Goal: Task Accomplishment & Management: Manage account settings

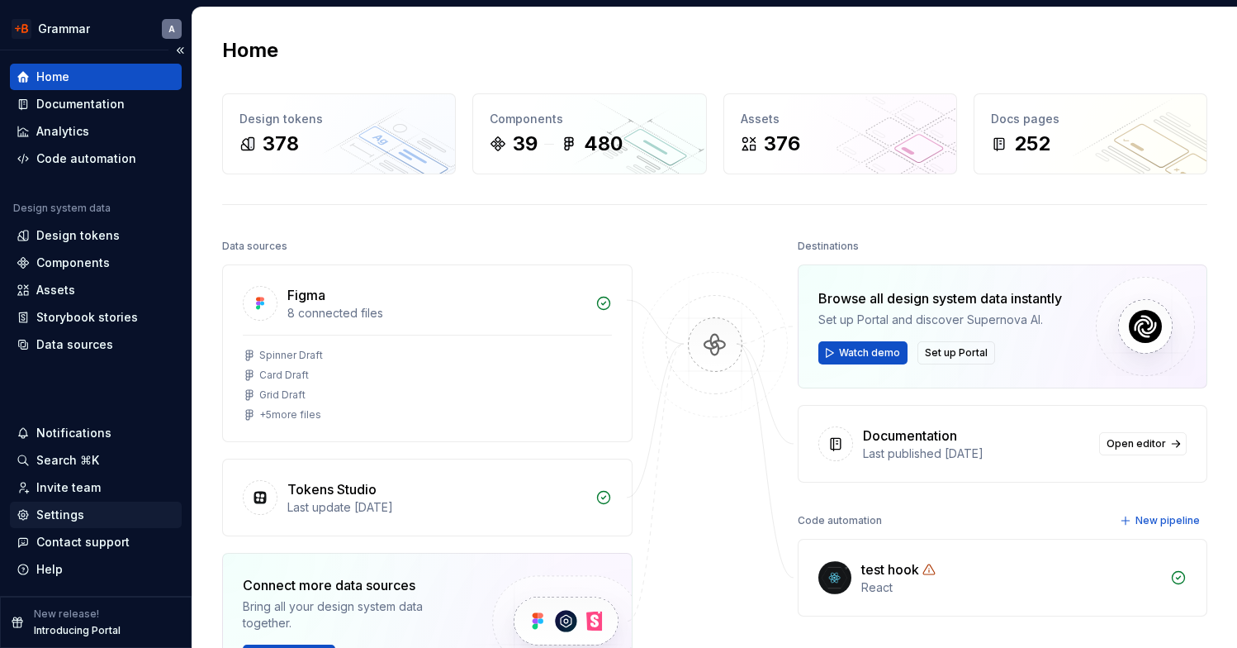
click at [68, 512] on div "Settings" at bounding box center [60, 514] width 48 height 17
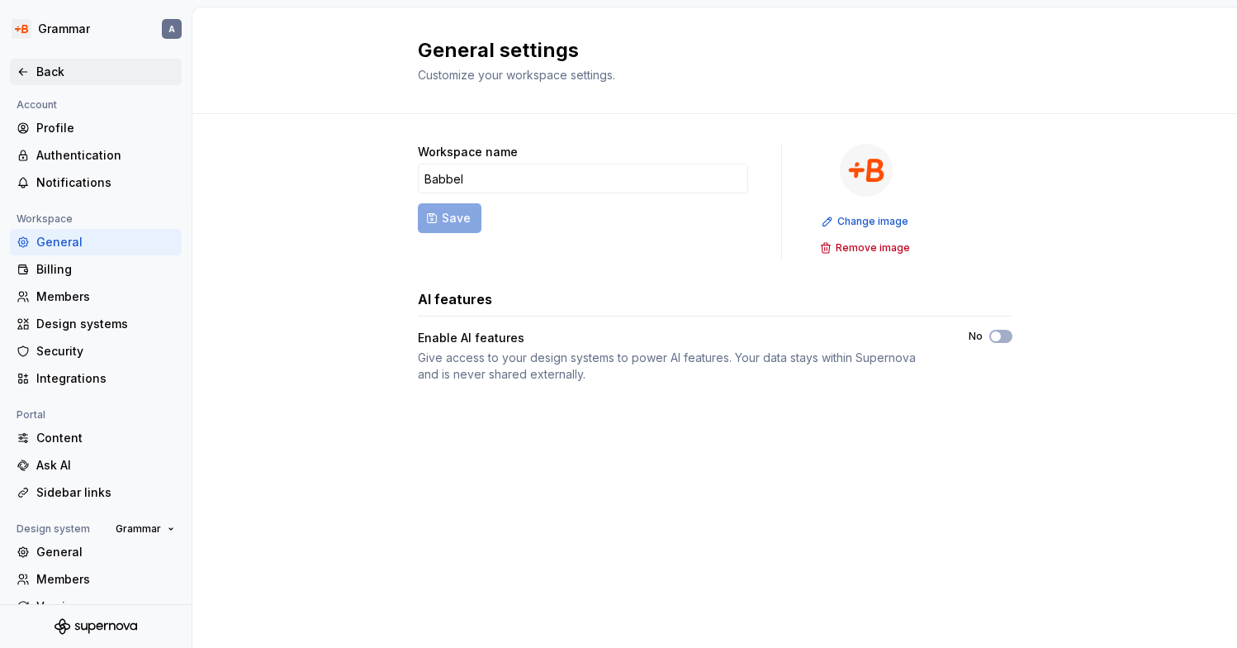
click at [21, 65] on icon at bounding box center [23, 71] width 13 height 13
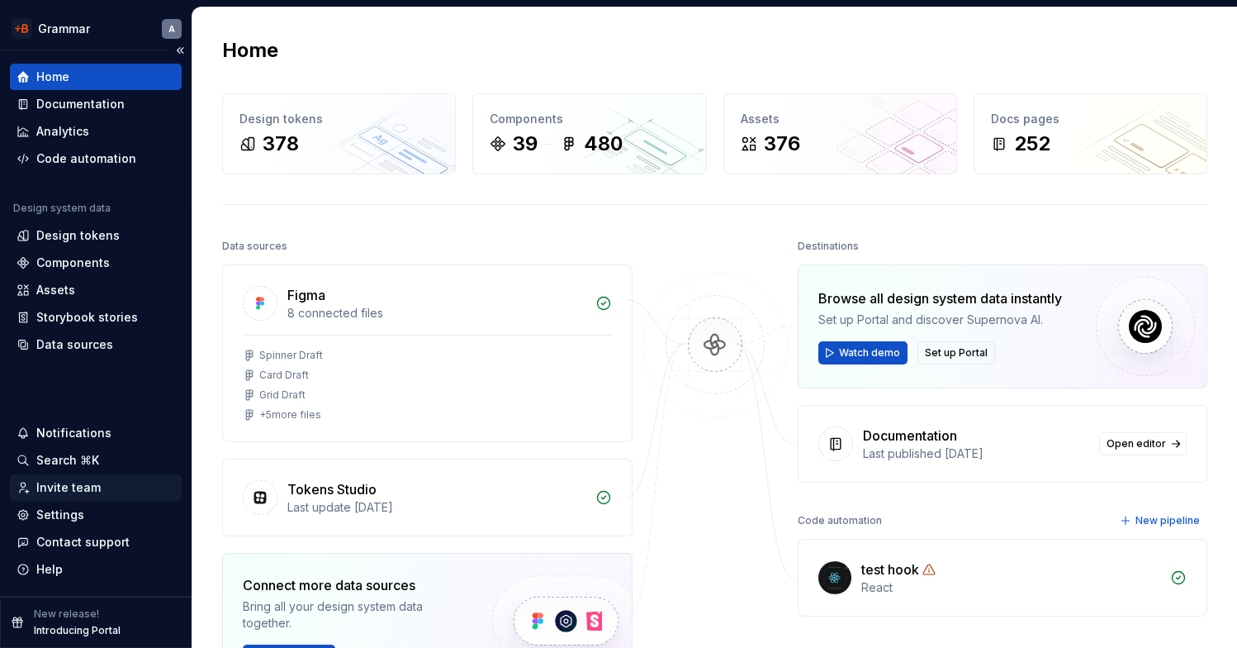
click at [93, 489] on div "Invite team" at bounding box center [68, 487] width 64 height 17
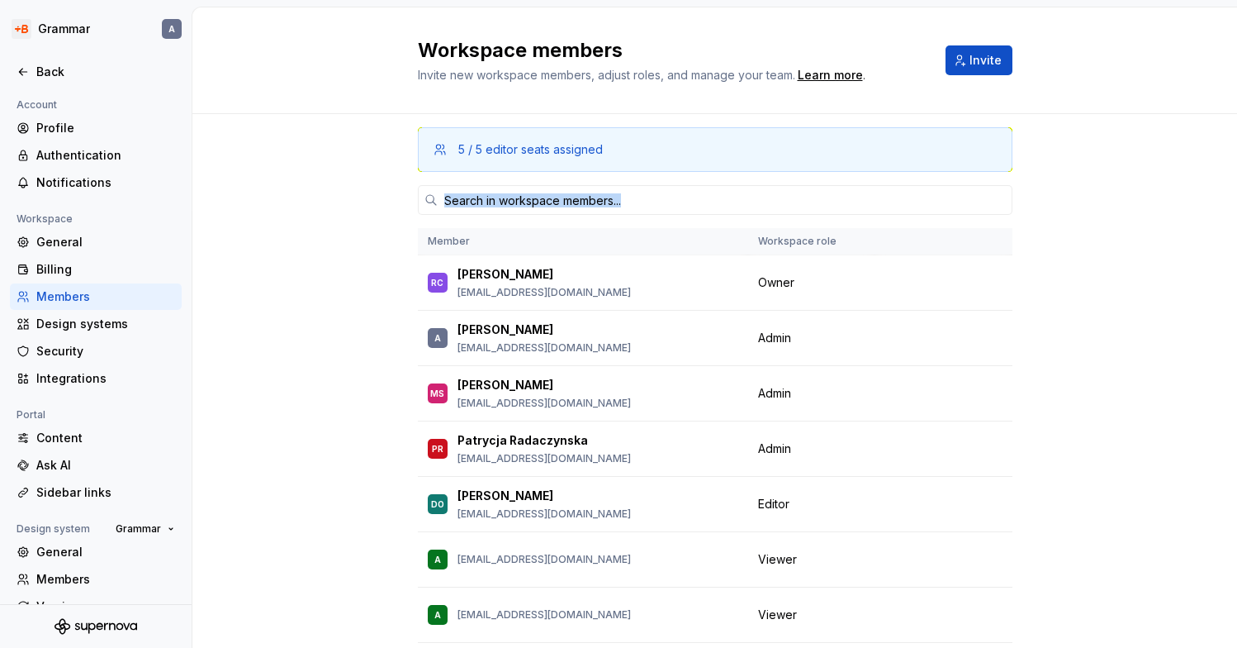
drag, startPoint x: 355, startPoint y: 180, endPoint x: 335, endPoint y: 238, distance: 61.4
click at [335, 238] on div "5 / 5 editor seats assigned Member Workspace role RC [PERSON_NAME] [PERSON_NAME…" at bounding box center [714, 434] width 1045 height 640
